Goal: Obtain resource: Obtain resource

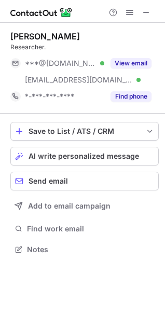
scroll to position [241, 165]
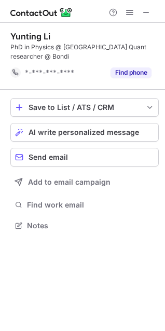
scroll to position [218, 165]
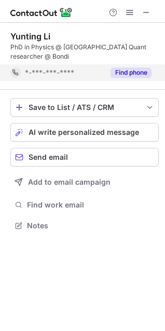
click at [136, 71] on button "Find phone" at bounding box center [130, 72] width 41 height 10
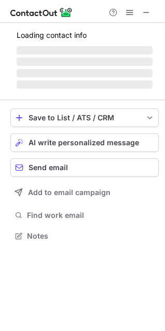
scroll to position [5, 5]
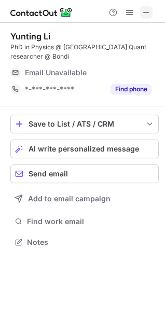
click at [149, 15] on span at bounding box center [146, 12] width 8 height 8
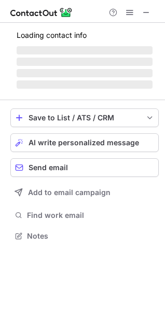
scroll to position [234, 165]
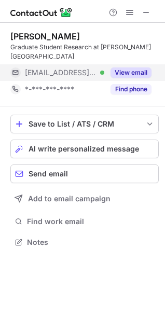
click at [137, 74] on button "View email" at bounding box center [130, 72] width 41 height 10
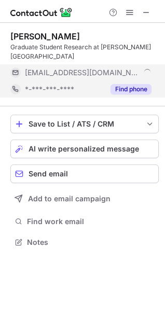
click at [135, 89] on button "Find phone" at bounding box center [130, 89] width 41 height 10
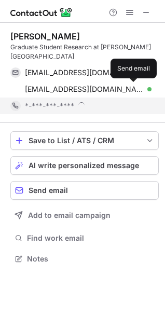
scroll to position [251, 165]
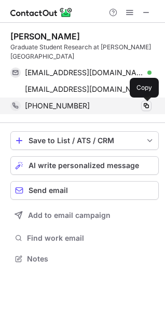
click at [145, 108] on span at bounding box center [146, 106] width 8 height 8
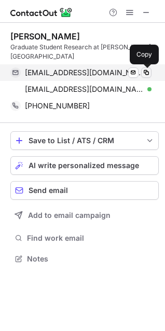
click at [146, 69] on span at bounding box center [146, 72] width 8 height 8
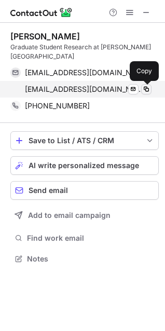
click at [145, 90] on span at bounding box center [146, 89] width 8 height 8
